Goal: Information Seeking & Learning: Compare options

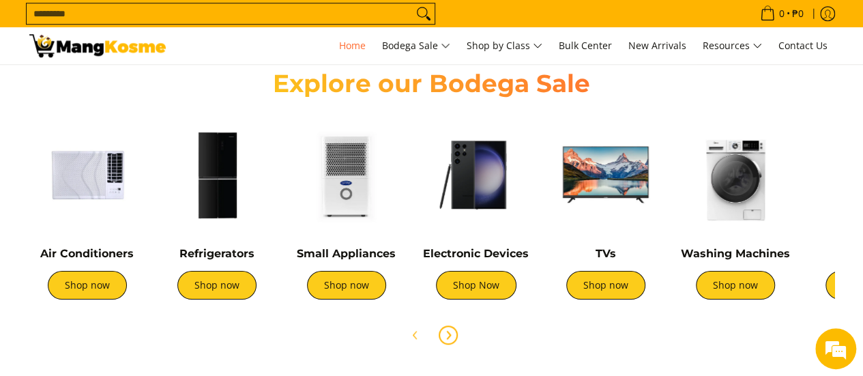
scroll to position [0, 1085]
click at [110, 174] on img at bounding box center [87, 175] width 116 height 116
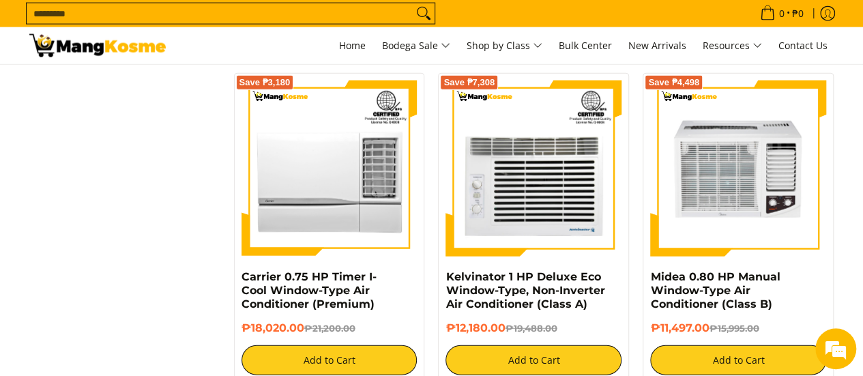
scroll to position [1570, 0]
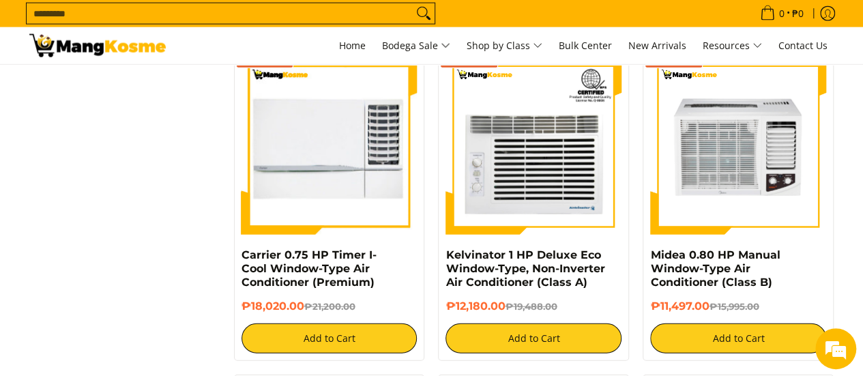
click at [318, 173] on img at bounding box center [330, 147] width 176 height 176
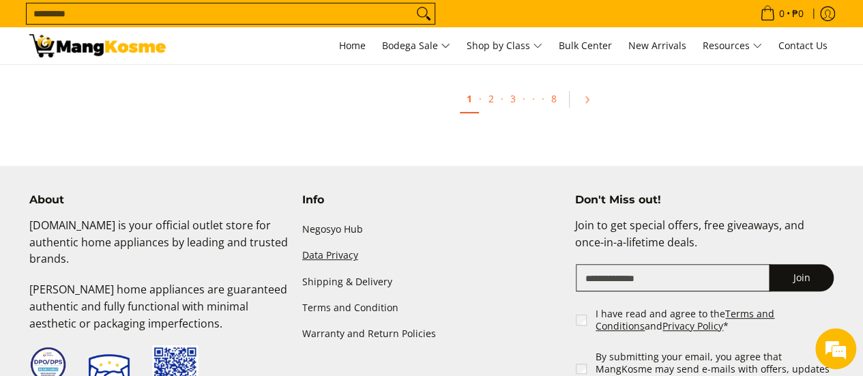
scroll to position [2661, 0]
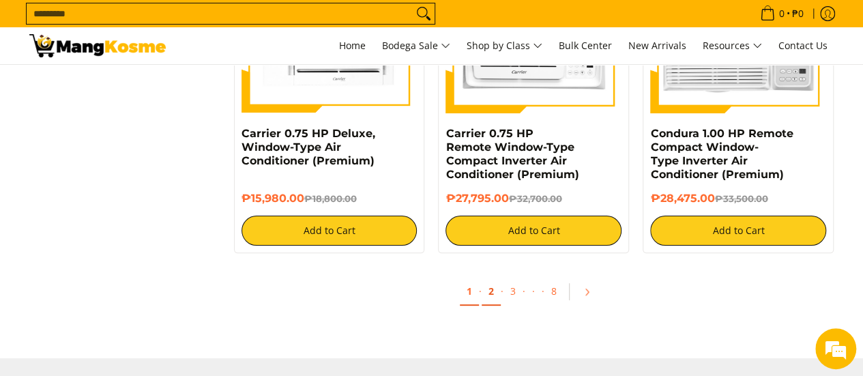
click at [487, 297] on link "2" at bounding box center [491, 292] width 19 height 28
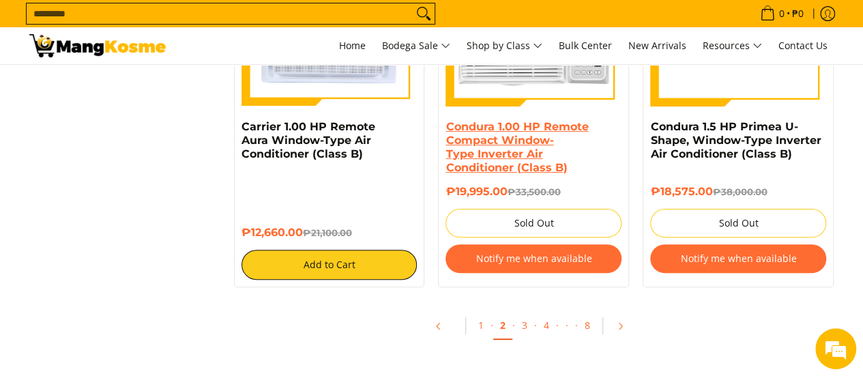
scroll to position [2798, 0]
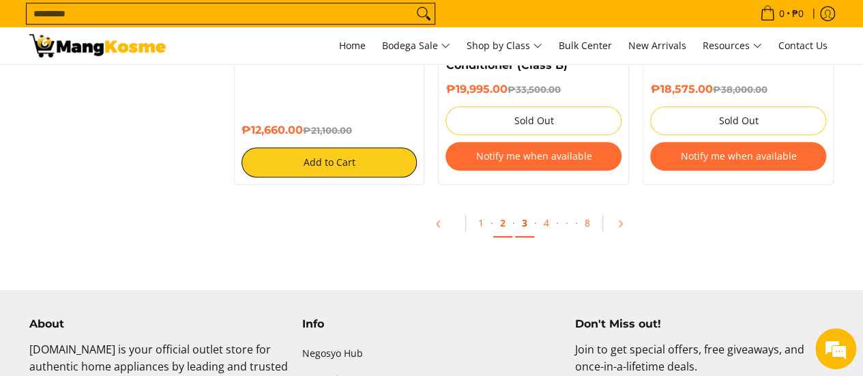
click at [523, 225] on link "3" at bounding box center [524, 224] width 19 height 28
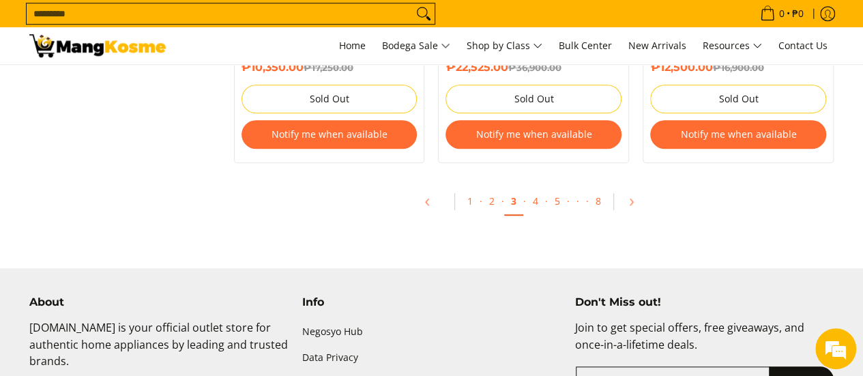
scroll to position [3139, 0]
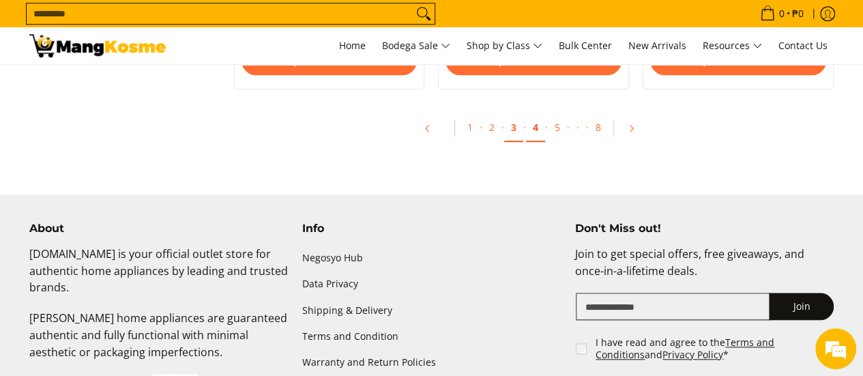
click at [534, 132] on link "4" at bounding box center [535, 128] width 19 height 28
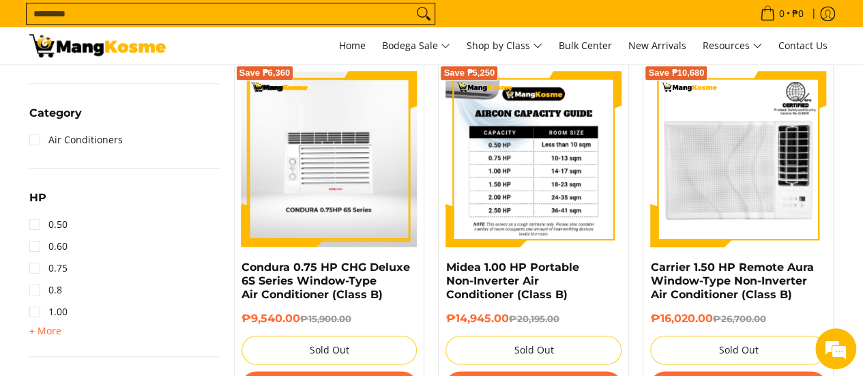
click at [532, 169] on img at bounding box center [534, 159] width 176 height 176
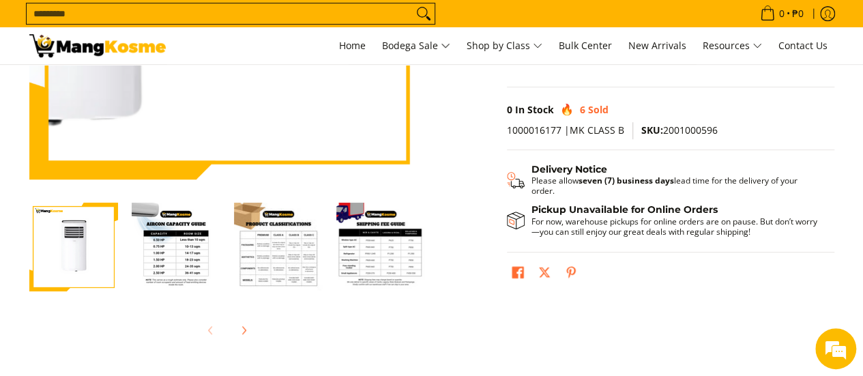
scroll to position [341, 0]
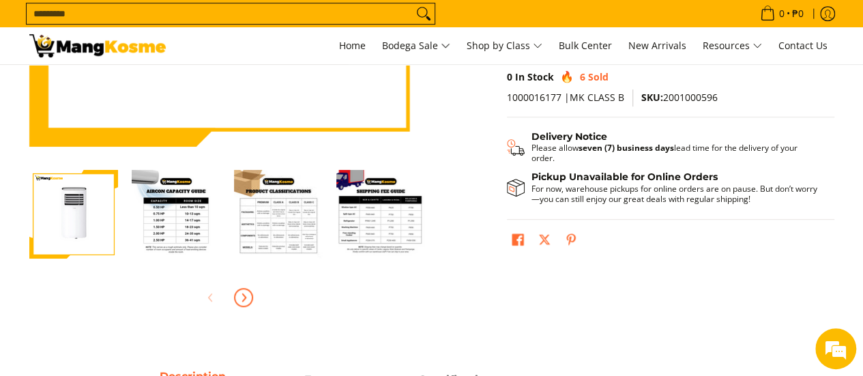
click at [238, 299] on icon "Next" at bounding box center [243, 297] width 11 height 11
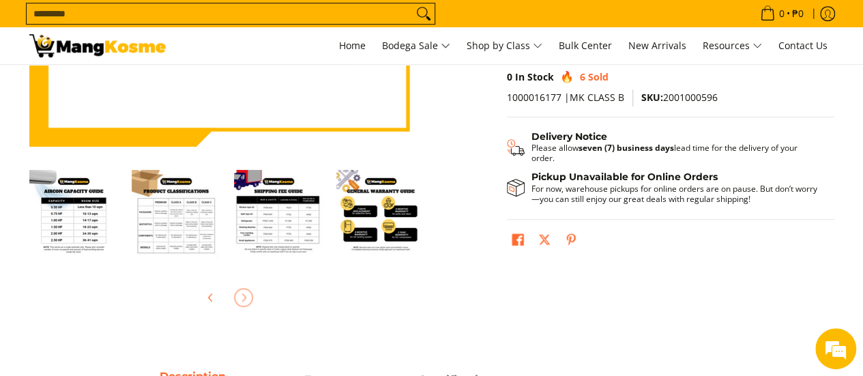
click at [238, 300] on div at bounding box center [227, 298] width 396 height 30
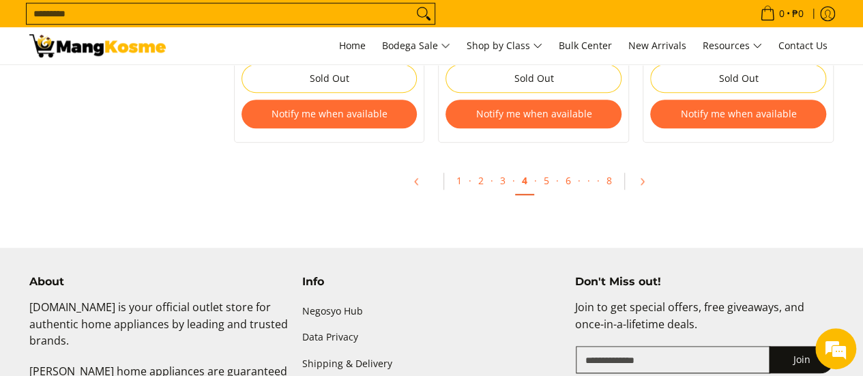
scroll to position [3003, 0]
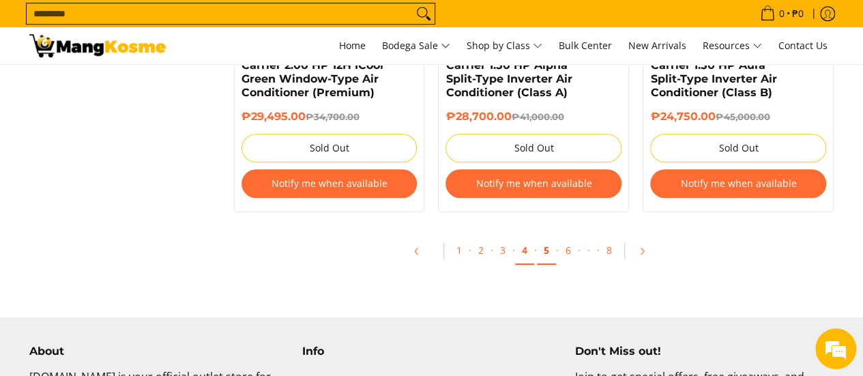
click at [543, 257] on link "5" at bounding box center [546, 251] width 19 height 28
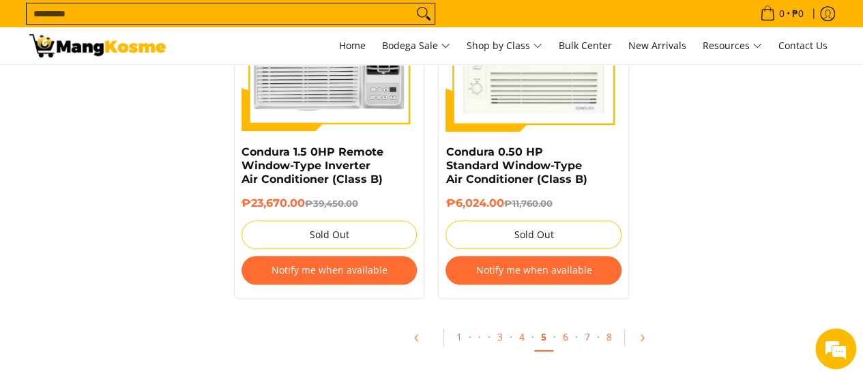
scroll to position [3003, 0]
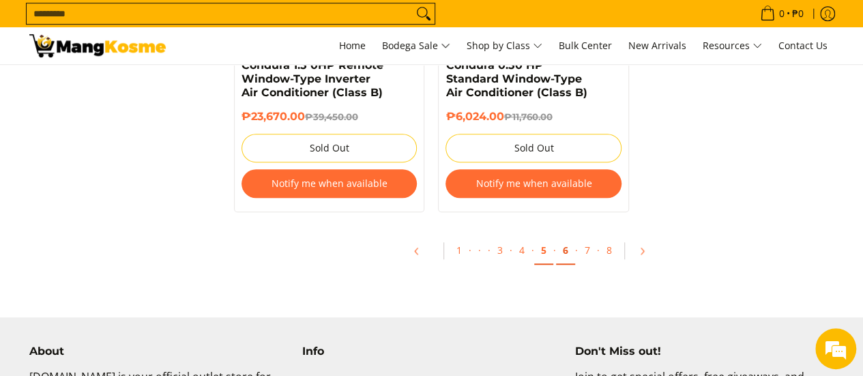
click at [567, 250] on link "6" at bounding box center [565, 251] width 19 height 28
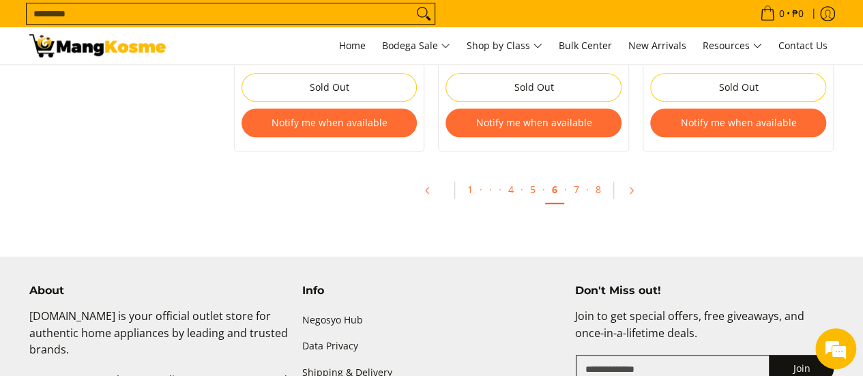
scroll to position [3003, 0]
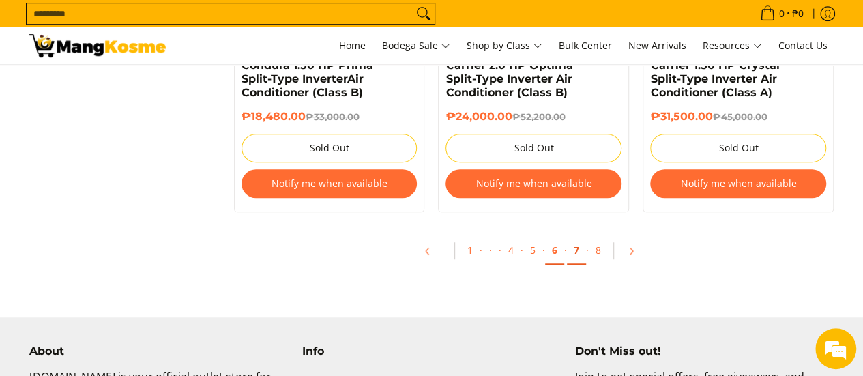
click at [580, 255] on link "7" at bounding box center [576, 251] width 19 height 28
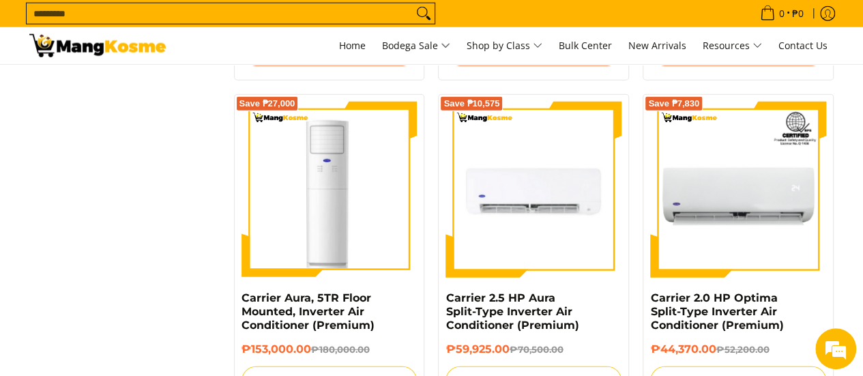
scroll to position [1706, 0]
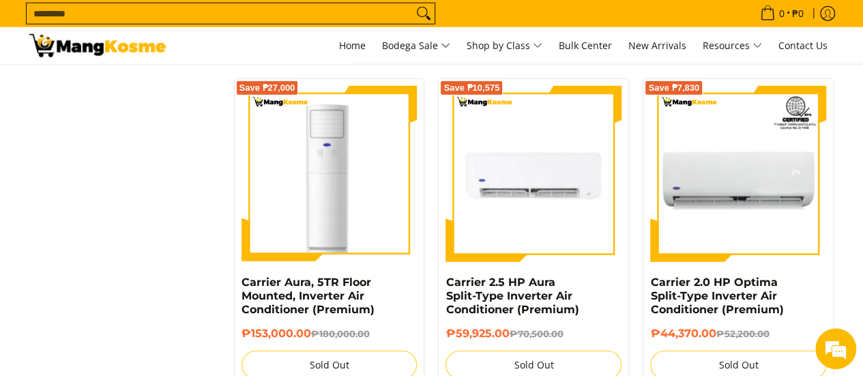
click at [579, 206] on img at bounding box center [534, 174] width 176 height 176
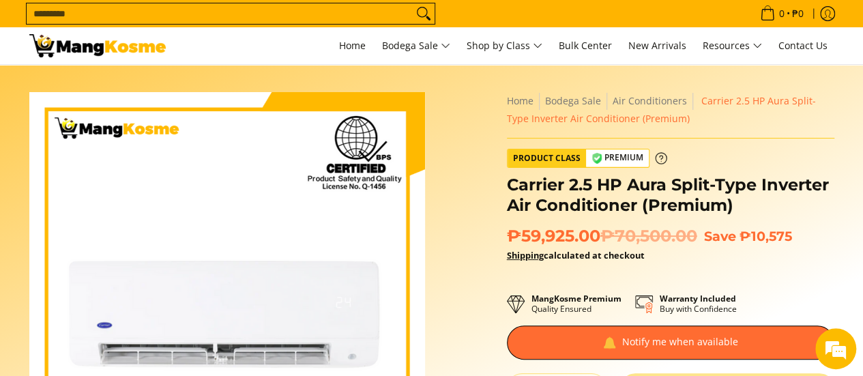
click at [655, 158] on icon at bounding box center [661, 158] width 12 height 12
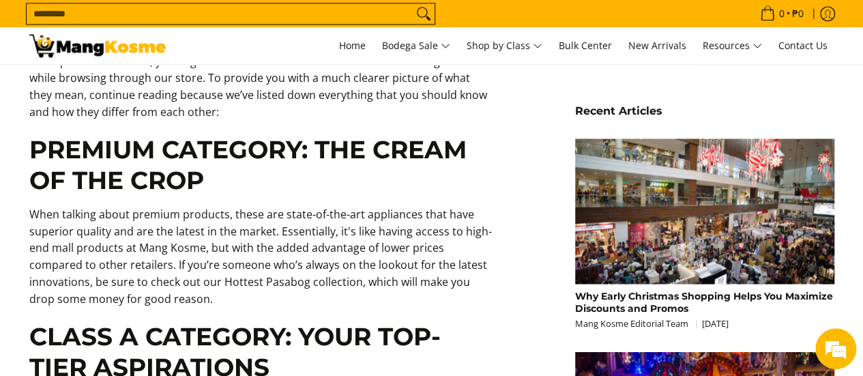
scroll to position [887, 0]
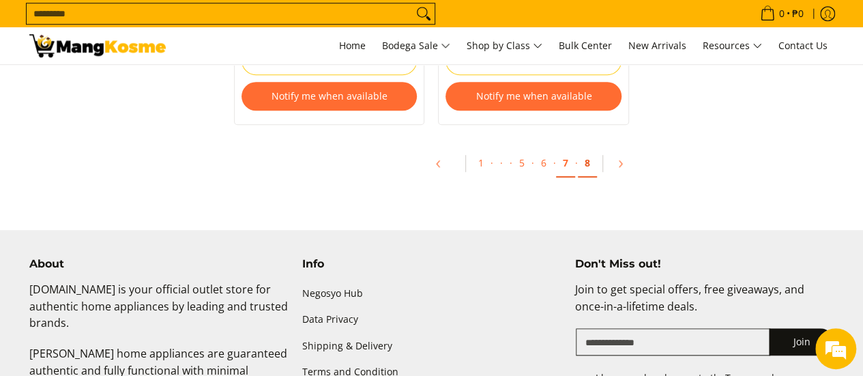
click at [584, 162] on link "8" at bounding box center [587, 163] width 19 height 28
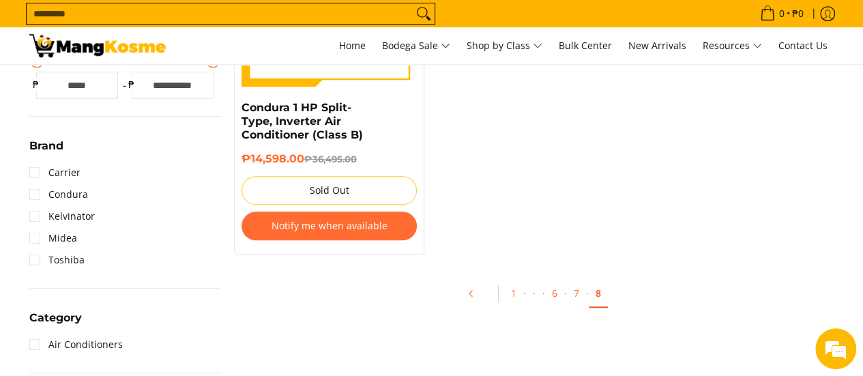
scroll to position [205, 0]
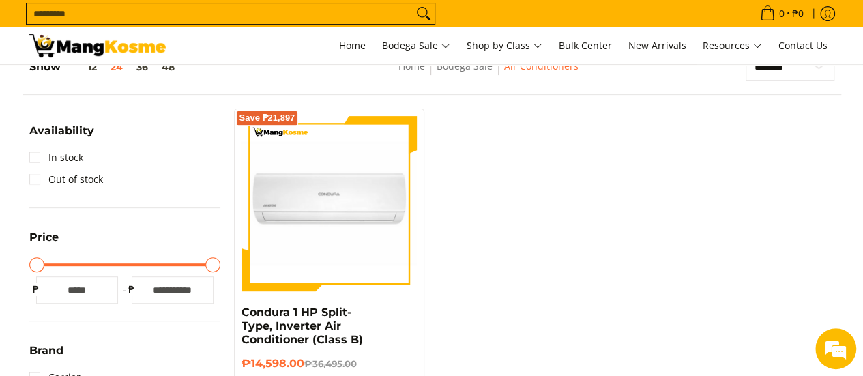
click at [132, 48] on img at bounding box center [97, 45] width 136 height 23
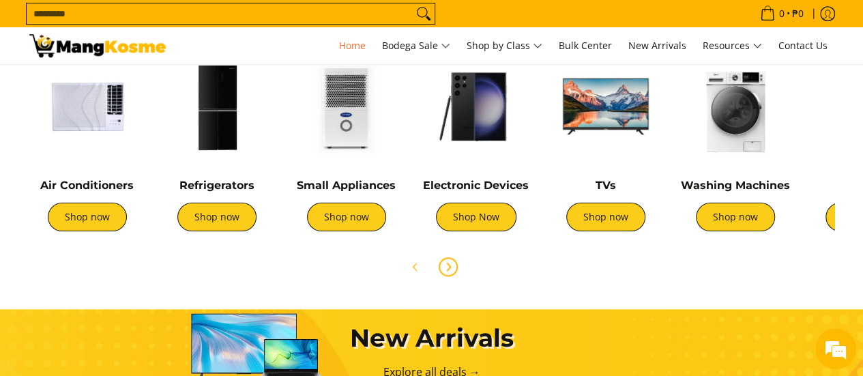
click at [439, 274] on button "Next" at bounding box center [448, 267] width 30 height 30
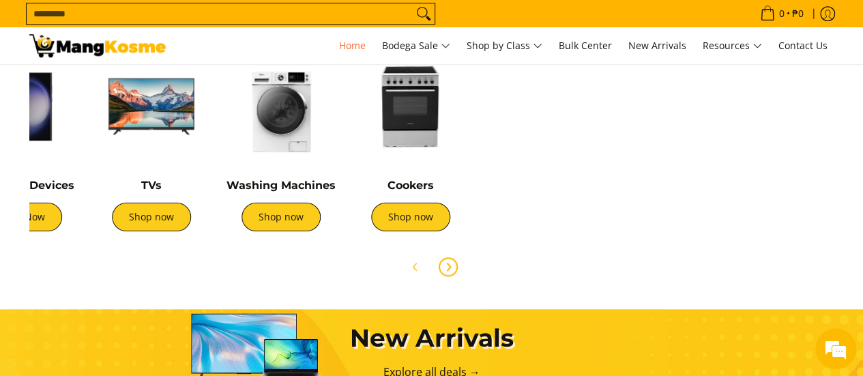
scroll to position [0, 454]
click at [416, 270] on icon "Previous" at bounding box center [414, 267] width 3 height 8
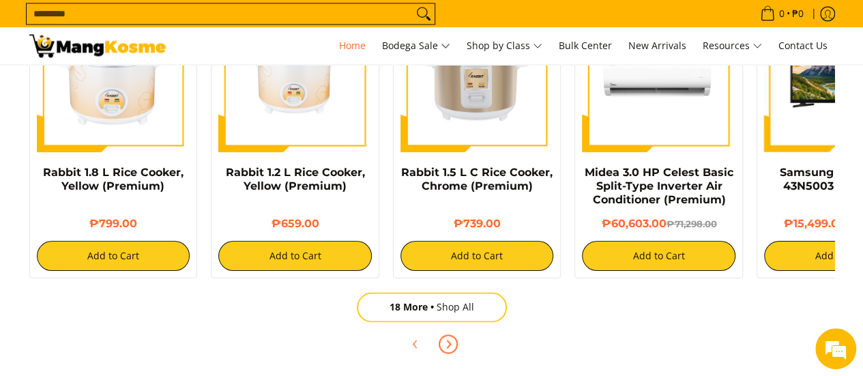
scroll to position [0, 0]
click at [450, 347] on icon "Next" at bounding box center [448, 343] width 11 height 11
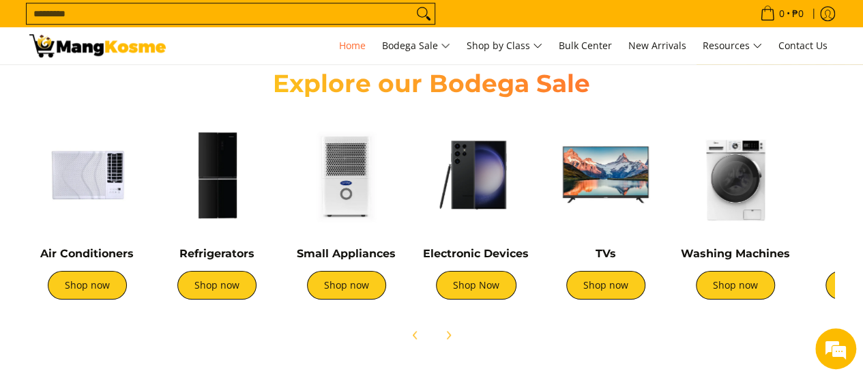
scroll to position [0, 543]
click at [416, 333] on icon "Previous" at bounding box center [415, 335] width 11 height 11
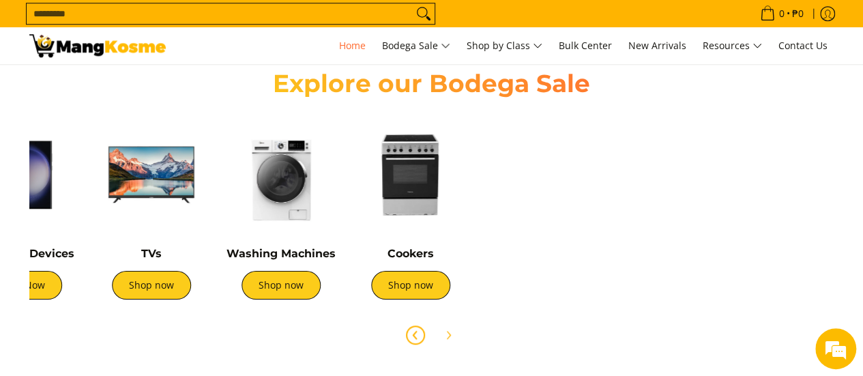
click at [422, 190] on img at bounding box center [411, 175] width 116 height 116
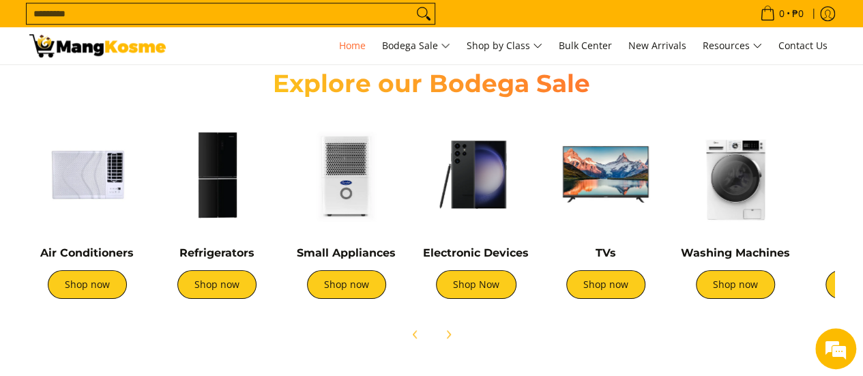
click at [474, 182] on img at bounding box center [476, 175] width 116 height 116
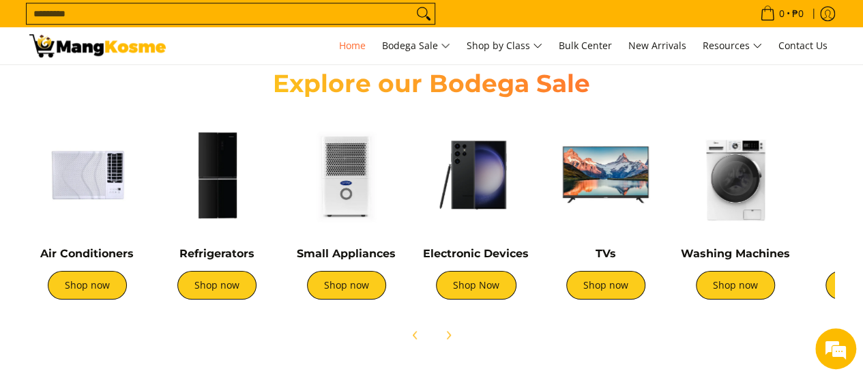
click at [345, 197] on img at bounding box center [347, 175] width 116 height 116
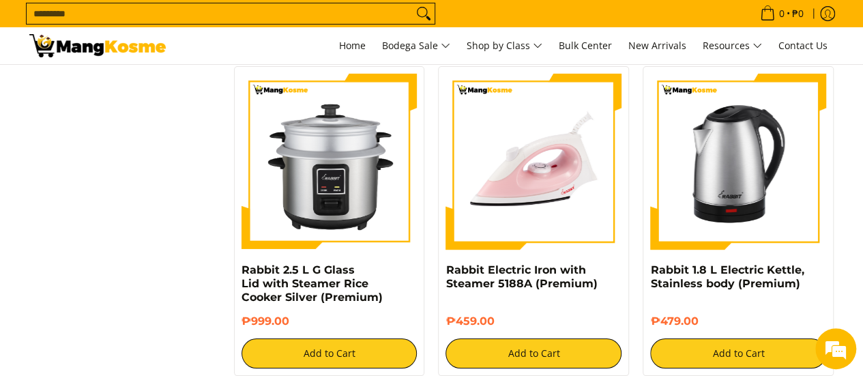
scroll to position [2661, 0]
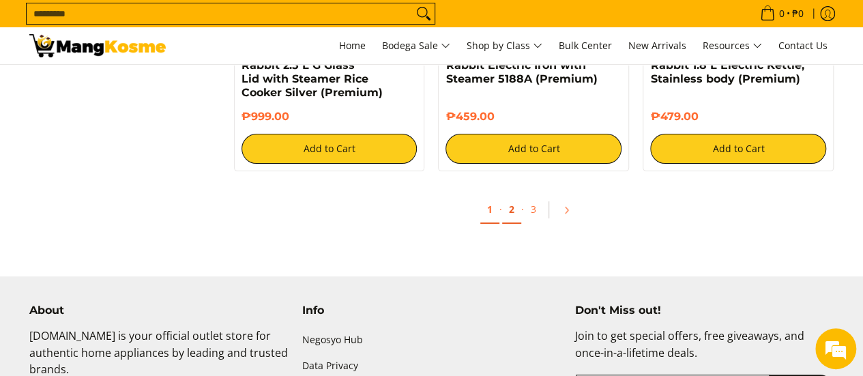
click at [510, 218] on link "2" at bounding box center [511, 210] width 19 height 28
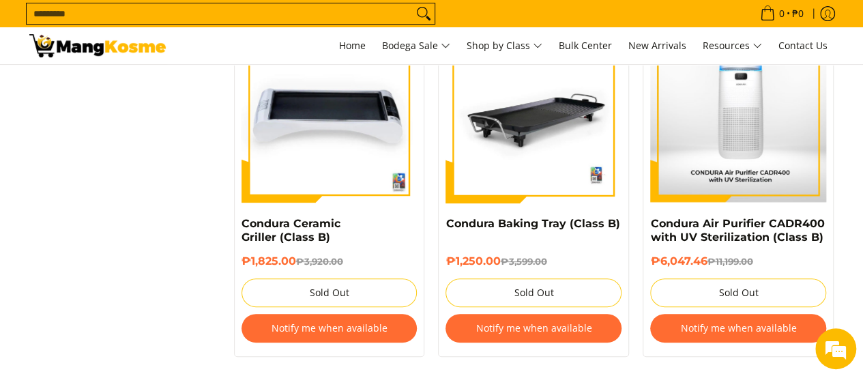
scroll to position [2798, 0]
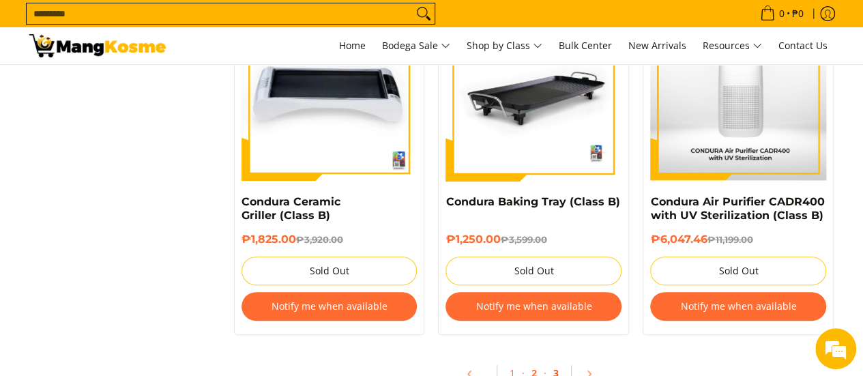
click at [553, 368] on link "3" at bounding box center [556, 374] width 19 height 28
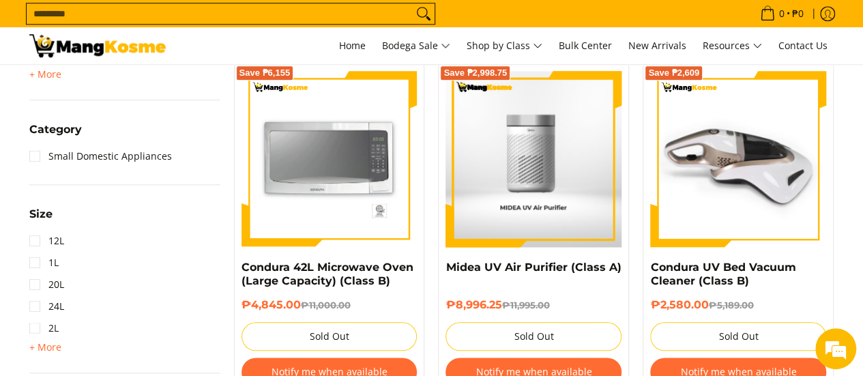
click at [714, 200] on img at bounding box center [738, 159] width 176 height 176
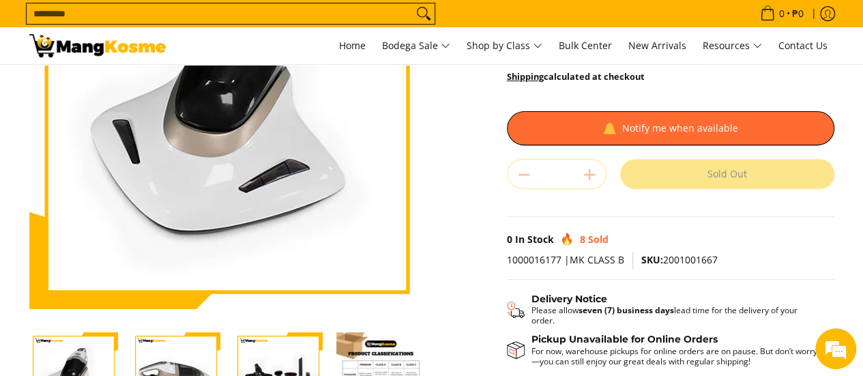
scroll to position [341, 0]
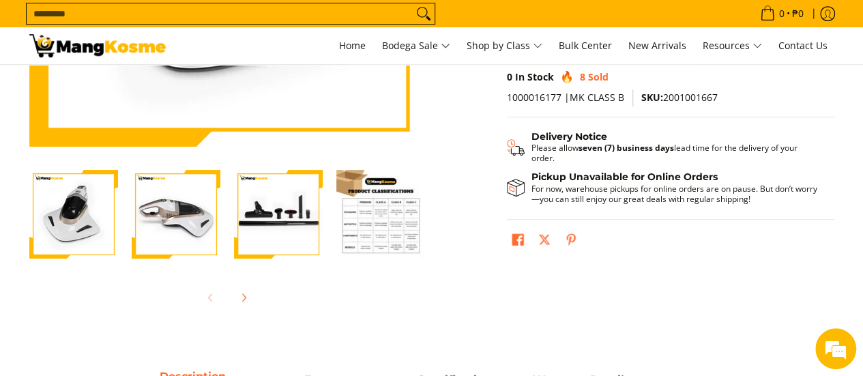
click at [282, 219] on img "Condura UV Bed Vacuum Cleaner (Class B)-3" at bounding box center [278, 214] width 89 height 89
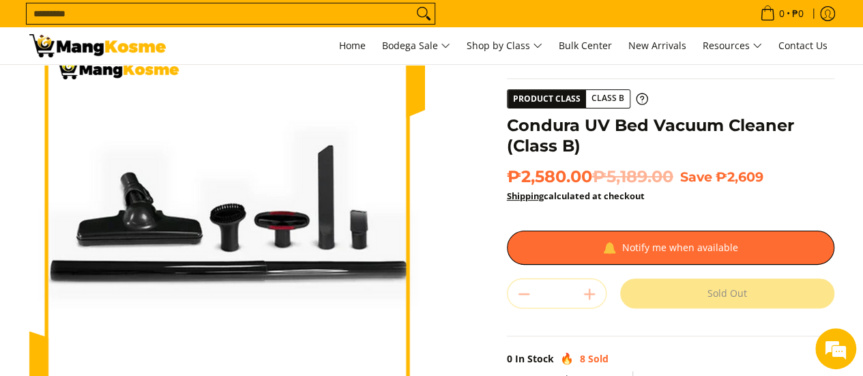
scroll to position [0, 0]
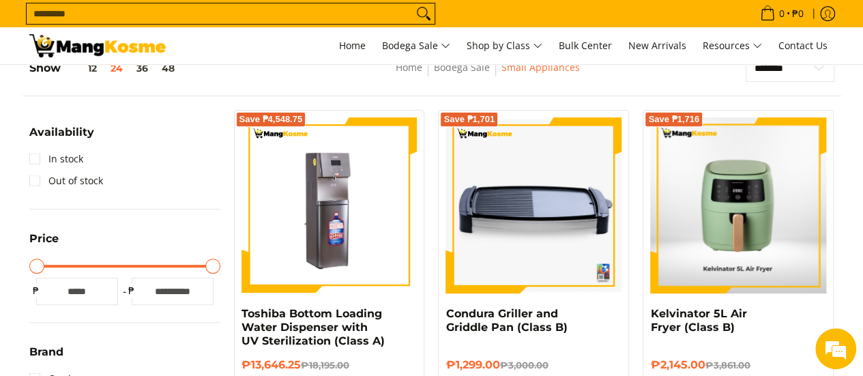
scroll to position [205, 0]
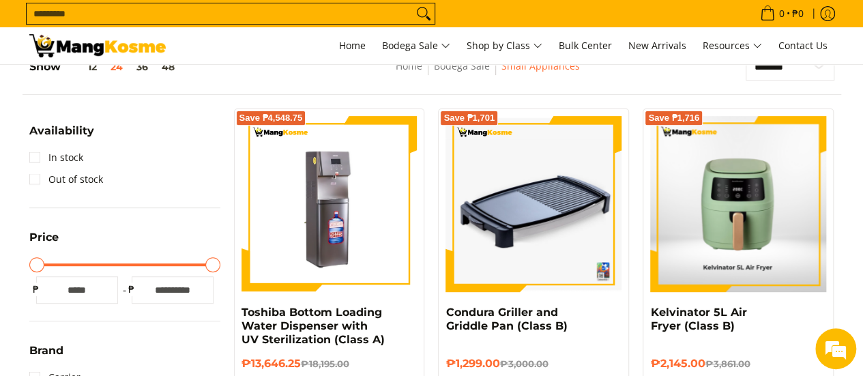
click at [100, 47] on img at bounding box center [97, 45] width 136 height 23
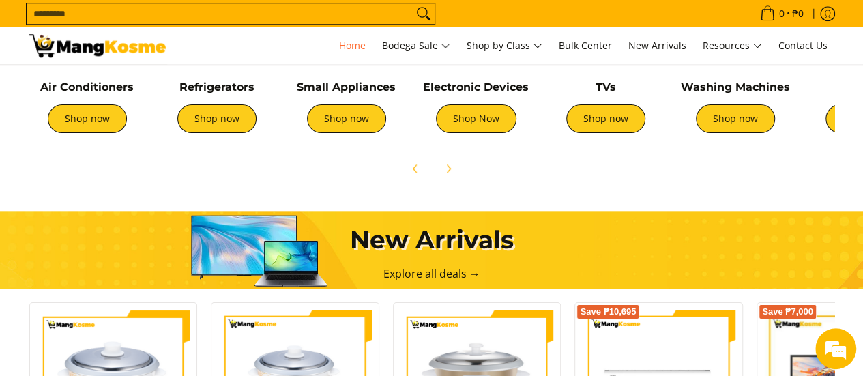
scroll to position [546, 0]
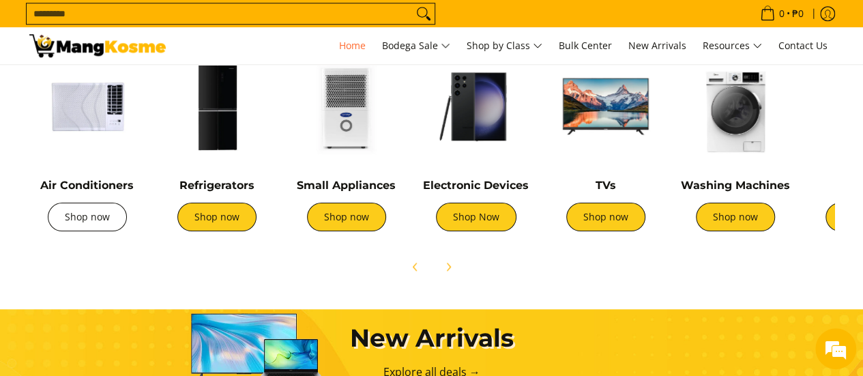
click at [88, 211] on link "Shop now" at bounding box center [87, 217] width 79 height 29
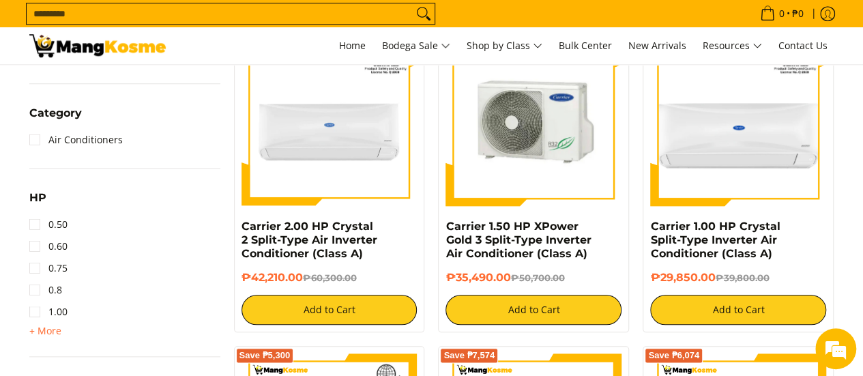
click at [538, 143] on img at bounding box center [534, 118] width 176 height 176
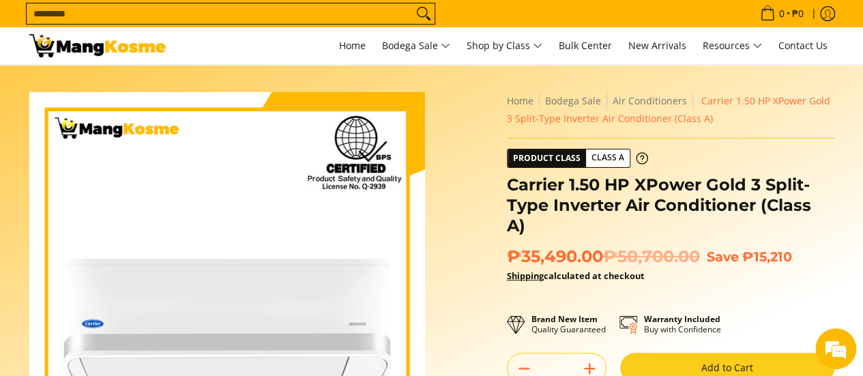
scroll to position [68, 0]
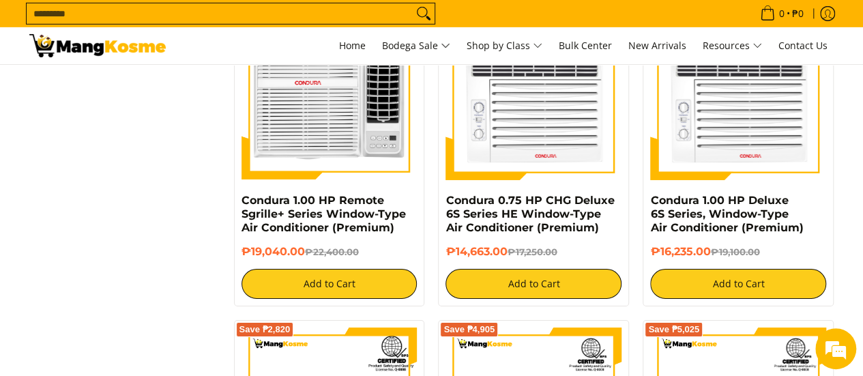
scroll to position [2320, 0]
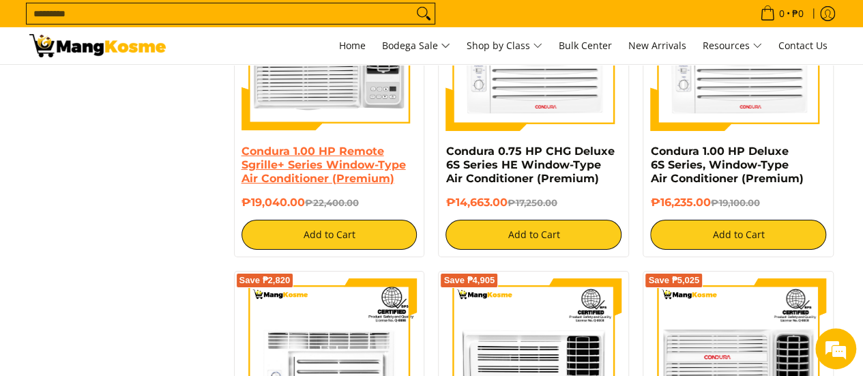
click at [76, 53] on img at bounding box center [97, 45] width 136 height 23
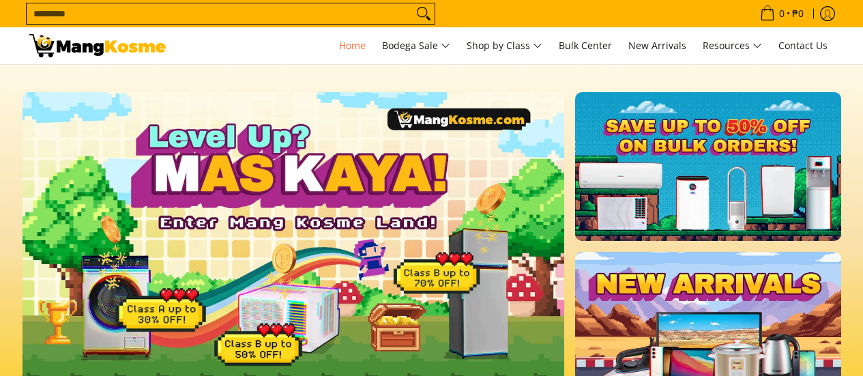
scroll to position [409, 0]
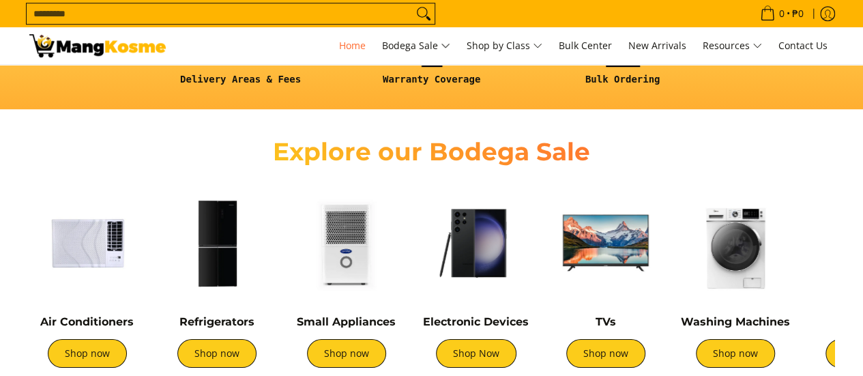
click at [83, 245] on img at bounding box center [87, 243] width 116 height 116
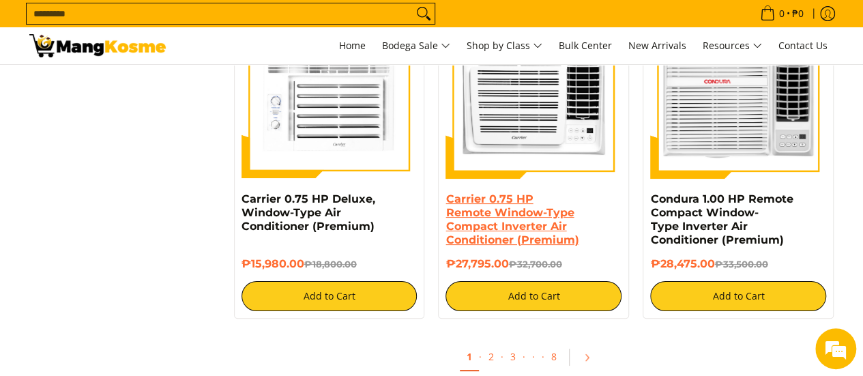
scroll to position [2593, 0]
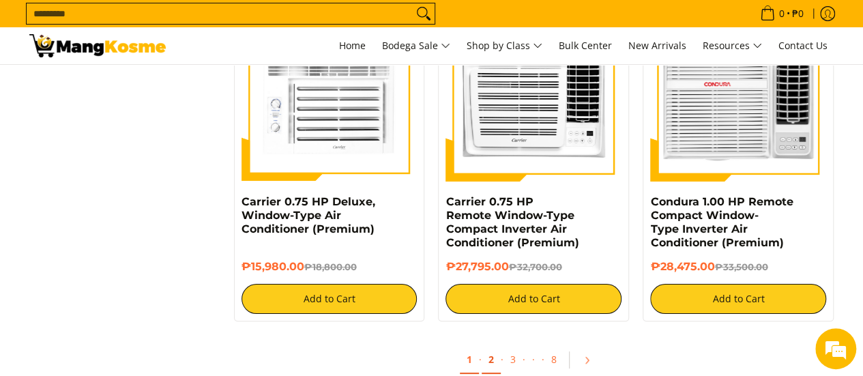
click at [490, 367] on link "2" at bounding box center [491, 360] width 19 height 28
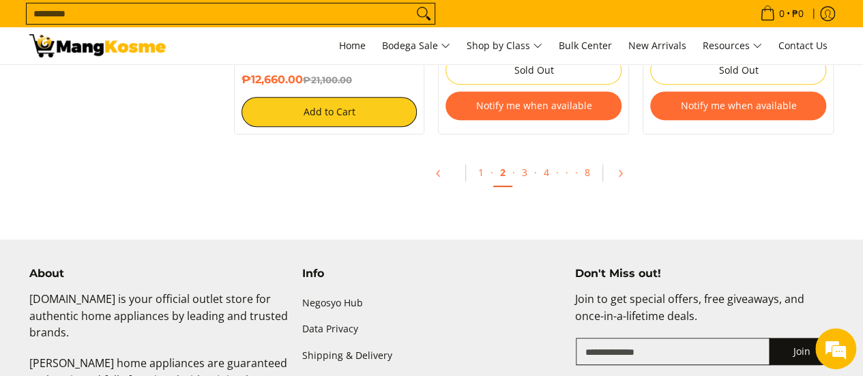
scroll to position [2798, 0]
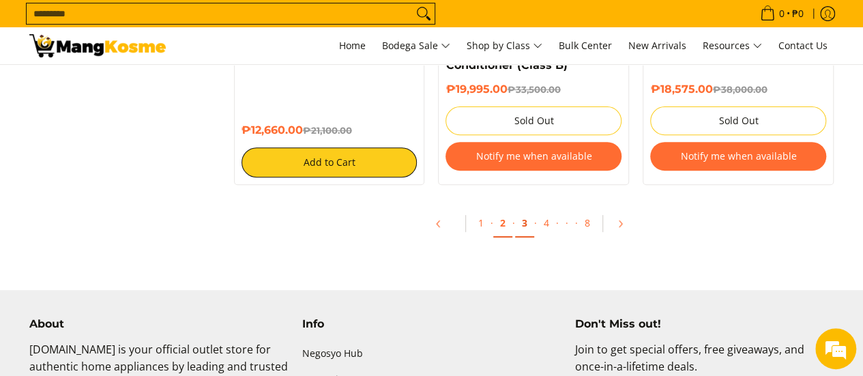
click at [521, 226] on link "3" at bounding box center [524, 224] width 19 height 28
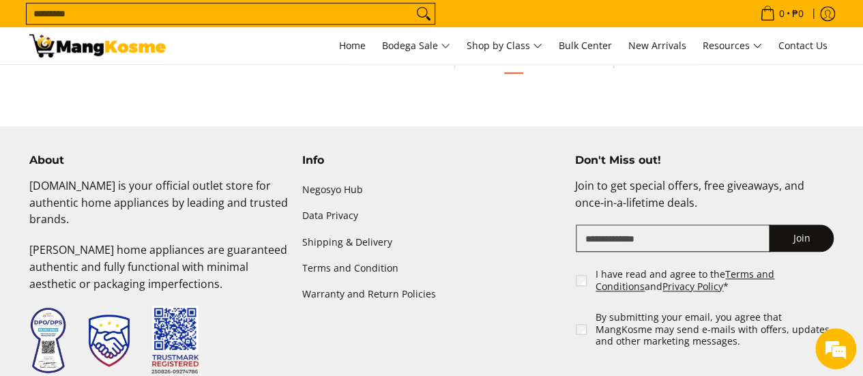
scroll to position [3003, 0]
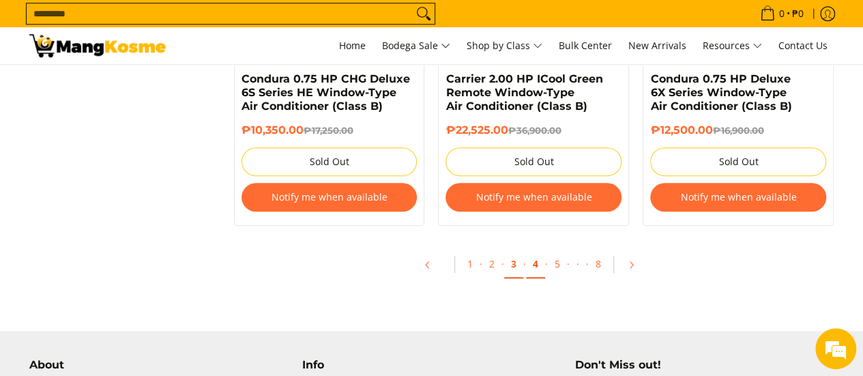
click at [535, 265] on link "4" at bounding box center [535, 264] width 19 height 28
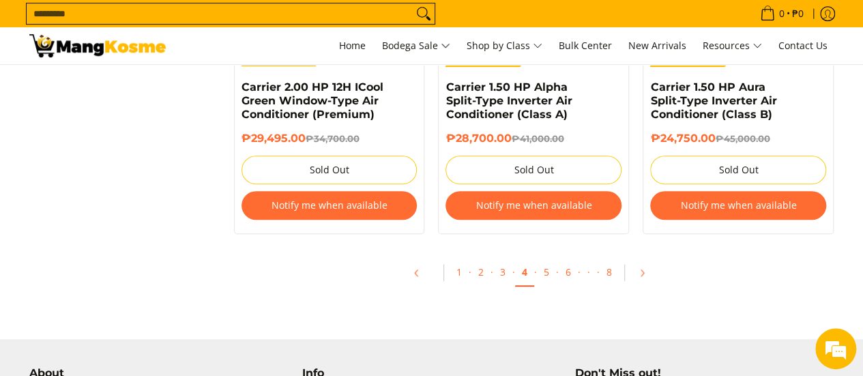
scroll to position [3003, 0]
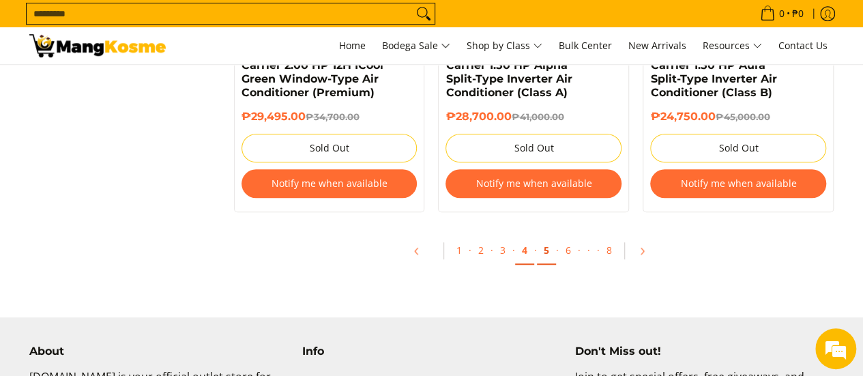
click at [549, 252] on link "5" at bounding box center [546, 251] width 19 height 28
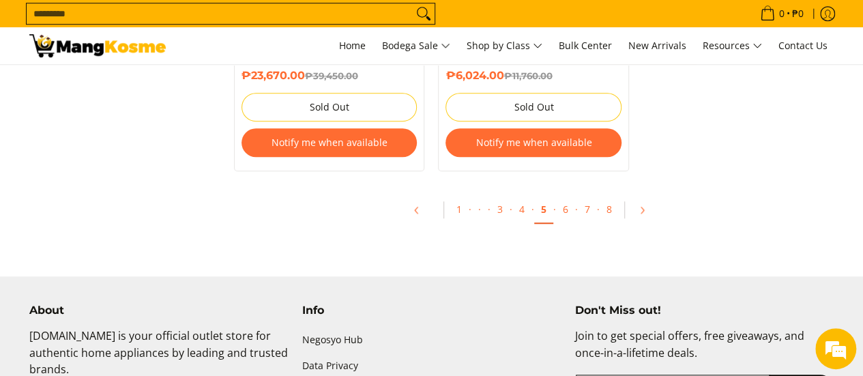
scroll to position [3071, 0]
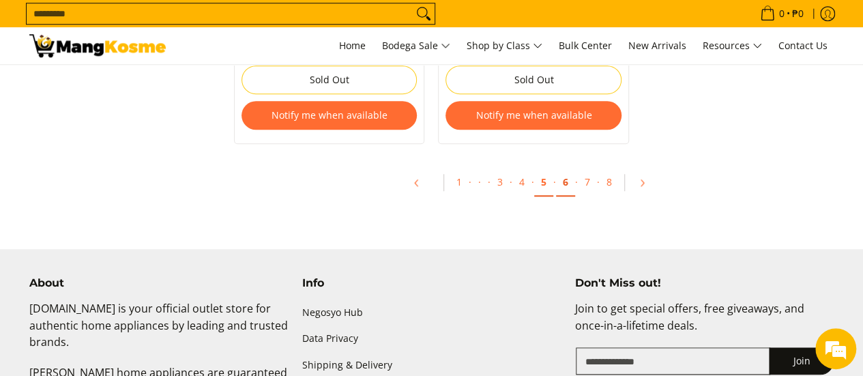
click at [565, 182] on link "6" at bounding box center [565, 183] width 19 height 28
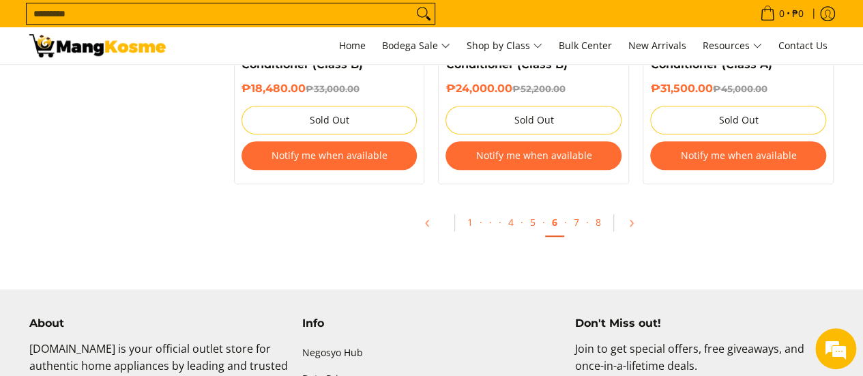
scroll to position [3071, 0]
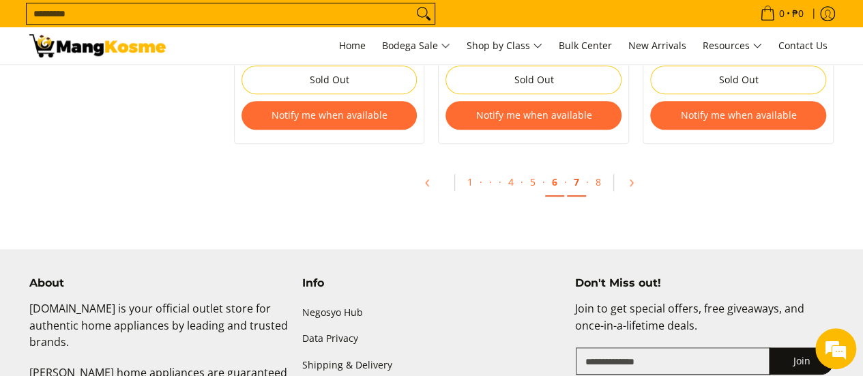
click at [578, 182] on link "7" at bounding box center [576, 183] width 19 height 28
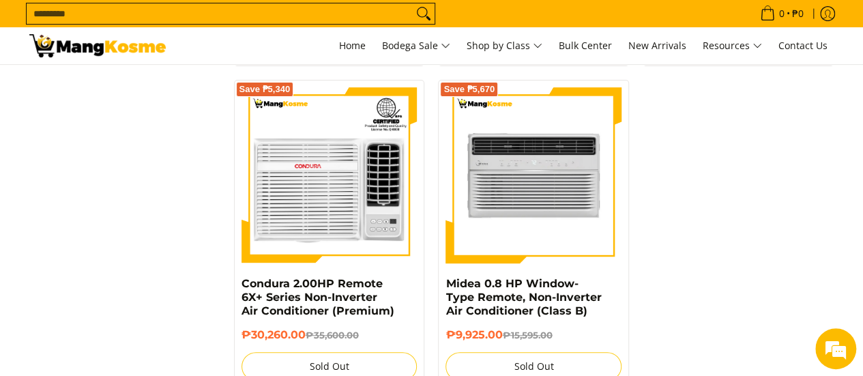
scroll to position [3071, 0]
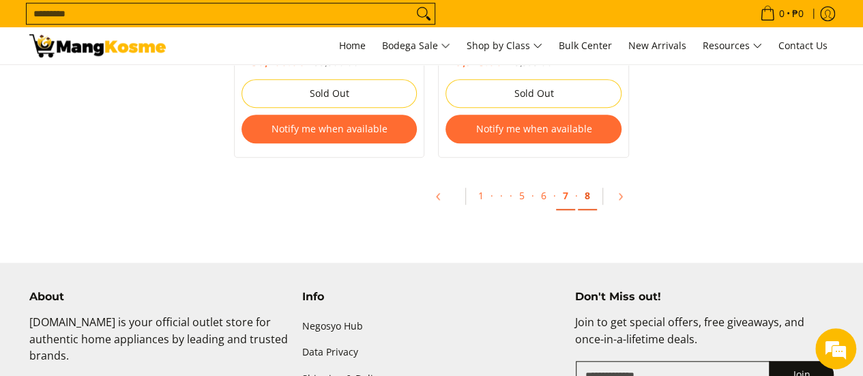
click at [591, 200] on link "8" at bounding box center [587, 196] width 19 height 28
